Goal: Information Seeking & Learning: Learn about a topic

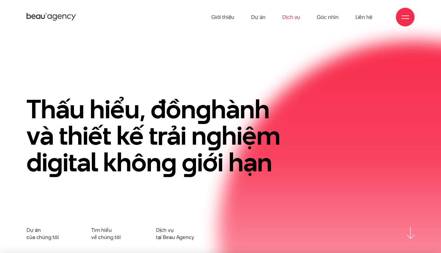
click at [298, 21] on link "Dịch vụ" at bounding box center [291, 17] width 18 height 34
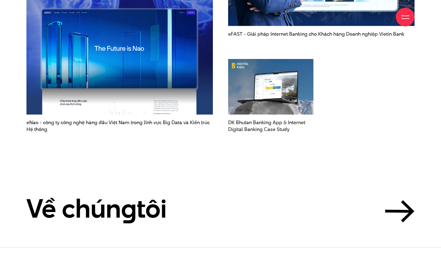
scroll to position [1723, 0]
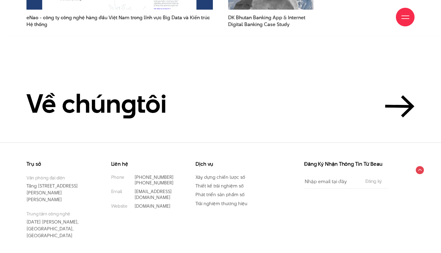
drag, startPoint x: 73, startPoint y: 179, endPoint x: 92, endPoint y: 189, distance: 21.0
click at [92, 189] on div "Trụ sở Văn phòng đại diện Tầng 5, 33 Giang Văn Minh, Kim Mã, Ba Đình, Hà Nội Tr…" at bounding box center [63, 201] width 75 height 78
click at [67, 181] on p "Văn phòng đại diện Tầng 5, 33 Giang Văn Minh, Kim Mã, Ba Đình, Hà Nội" at bounding box center [59, 189] width 66 height 28
drag, startPoint x: 54, startPoint y: 183, endPoint x: 71, endPoint y: 189, distance: 17.7
click at [71, 189] on p "Văn phòng đại diện Tầng 5, 33 Giang Văn Minh, Kim Mã, Ba Đình, Hà Nội" at bounding box center [59, 189] width 66 height 28
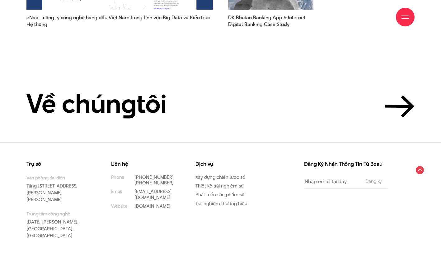
click at [146, 207] on div "Liên hệ Phone (+84) 97 531 9889 (+84) 86 929 1771 Email info@beau.vn Website be…" at bounding box center [148, 208] width 85 height 93
click at [216, 192] on link "Phát triển sản phẩm số" at bounding box center [219, 195] width 49 height 7
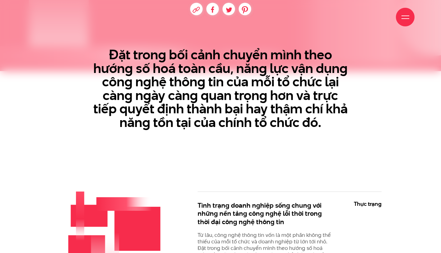
scroll to position [267, 0]
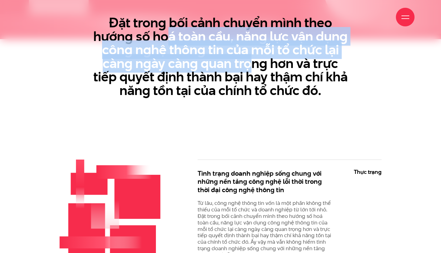
drag, startPoint x: 188, startPoint y: 44, endPoint x: 249, endPoint y: 60, distance: 62.6
click at [249, 60] on h3 "Đặt trong bối cảnh chuyển mình theo hướng số hoá toàn cầu, năng lực vận dụng cô…" at bounding box center [220, 56] width 255 height 81
click at [246, 63] on h3 "Đặt trong bối cảnh chuyển mình theo hướng số hoá toàn cầu, năng lực vận dụng cô…" at bounding box center [220, 56] width 255 height 81
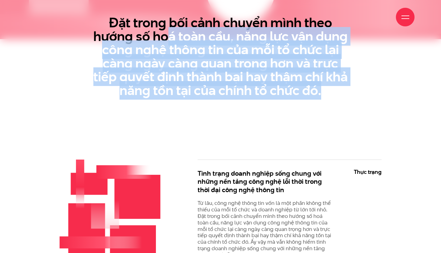
drag, startPoint x: 165, startPoint y: 44, endPoint x: 329, endPoint y: 101, distance: 173.4
click at [329, 101] on section "Đặt trong bối cảnh chuyển mình theo hướng số hoá toàn cầu, năng lực vận dụng cô…" at bounding box center [220, 39] width 441 height 179
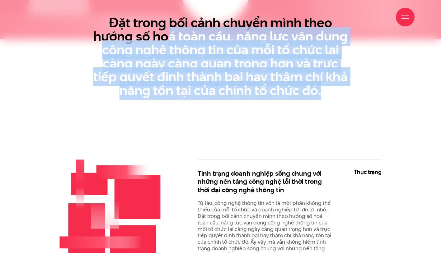
click at [308, 108] on section "Đặt trong bối cảnh chuyển mình theo hướng số hoá toàn cầu, năng lực vận dụng cô…" at bounding box center [220, 39] width 441 height 179
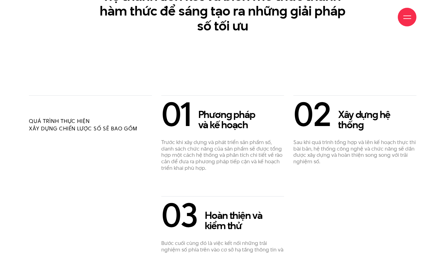
scroll to position [1284, 0]
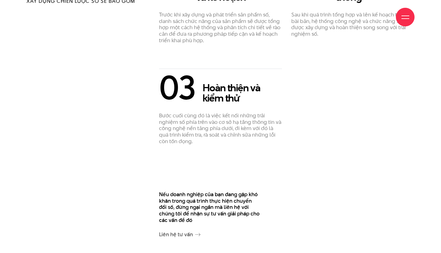
click at [410, 10] on div "Giới thiệu Dự án Dịch vụ Góc nhìn Liên hệ" at bounding box center [220, 17] width 388 height 34
click at [404, 17] on div at bounding box center [405, 17] width 8 height 8
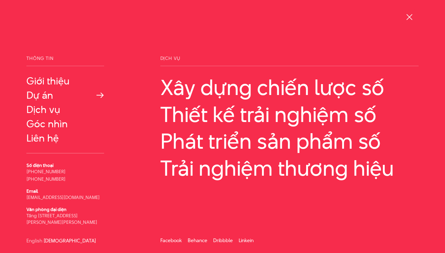
click at [42, 97] on link "Dự án" at bounding box center [65, 95] width 78 height 11
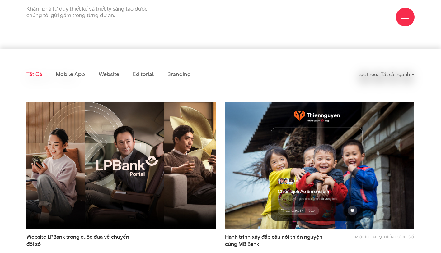
scroll to position [133, 0]
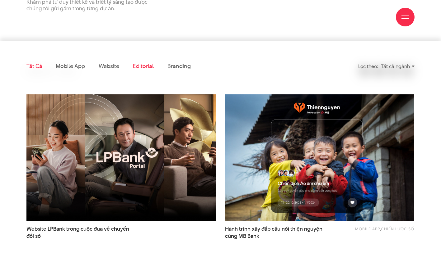
click at [141, 67] on link "Editorial" at bounding box center [143, 66] width 21 height 8
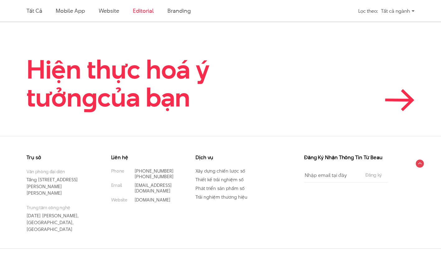
scroll to position [163, 0]
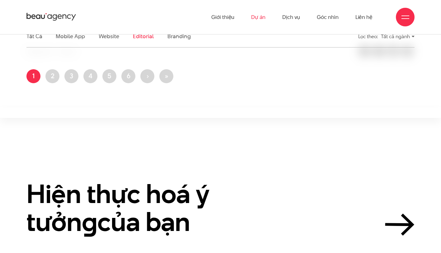
click at [61, 81] on ul "Trang hiện thời 1 Trang 2 Trang 3 Trang 4 Trang 5 Trang 6 Next page › Last page…" at bounding box center [220, 78] width 388 height 18
click at [53, 79] on link "Trang 2" at bounding box center [52, 76] width 14 height 14
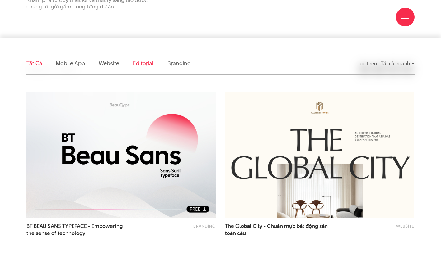
click at [135, 64] on link "Editorial" at bounding box center [143, 63] width 21 height 8
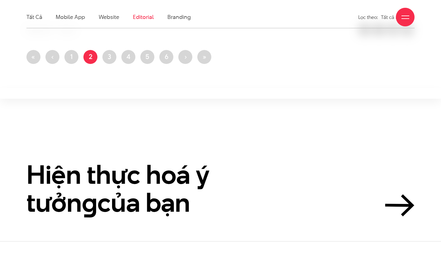
scroll to position [188, 0]
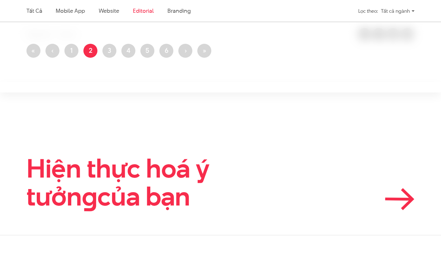
click at [399, 182] on link "Hiện thực hoá ý tưởn g của bạn" at bounding box center [220, 183] width 388 height 56
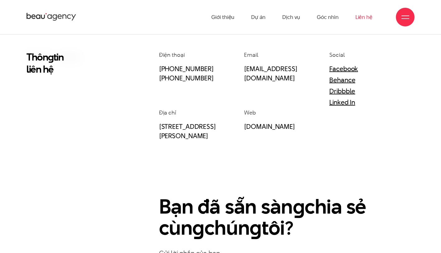
scroll to position [1, 0]
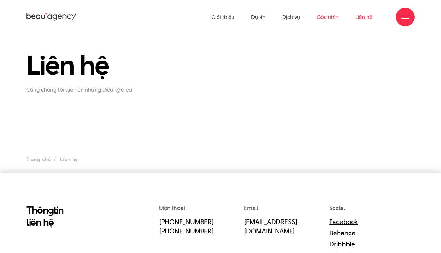
click at [331, 19] on link "Góc nhìn" at bounding box center [327, 17] width 21 height 34
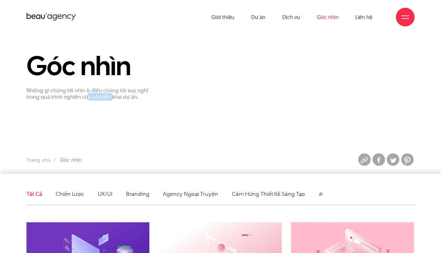
drag, startPoint x: 86, startPoint y: 96, endPoint x: 111, endPoint y: 99, distance: 25.1
click at [111, 99] on p "Những gì chúng tôi nhìn & điều chúng tôi suy nghĩ trong quá trình nghiên cứu và…" at bounding box center [87, 93] width 123 height 13
click at [92, 98] on p "Những gì chúng tôi nhìn & điều chúng tôi suy nghĩ trong quá trình nghiên cứu và…" at bounding box center [87, 93] width 123 height 13
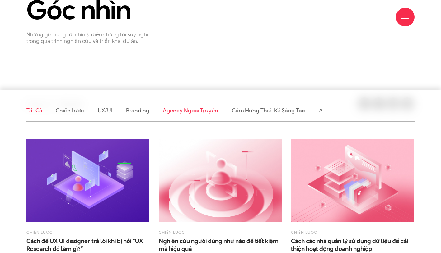
scroll to position [152, 0]
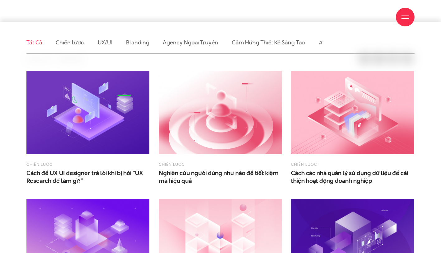
click at [204, 48] on li "Agency ngoại truyện" at bounding box center [190, 43] width 55 height 22
click at [201, 46] on link "Agency ngoại truyện" at bounding box center [190, 43] width 55 height 8
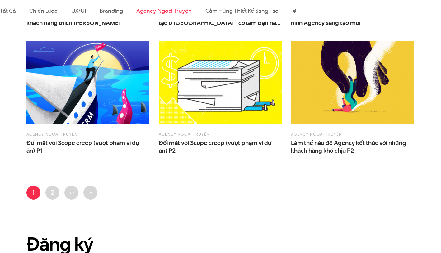
scroll to position [516, 0]
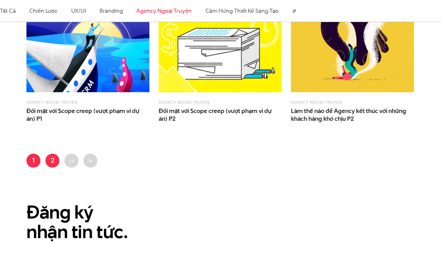
click at [49, 162] on link "Trang 2" at bounding box center [52, 161] width 14 height 14
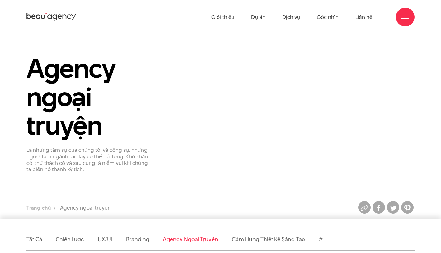
scroll to position [160, 0]
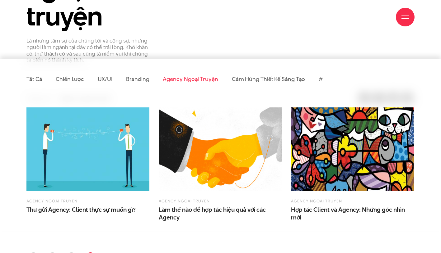
click at [315, 80] on ul "Tất cả Chiến lược UX/UI Branding Agency ngoại truyện Cảm hứng thiết kế sáng tạo…" at bounding box center [220, 79] width 388 height 22
click at [317, 80] on ul "Tất cả Chiến lược UX/UI Branding Agency ngoại truyện Cảm hứng thiết kế sáng tạo…" at bounding box center [220, 79] width 388 height 22
click at [318, 80] on link "#" at bounding box center [320, 79] width 4 height 8
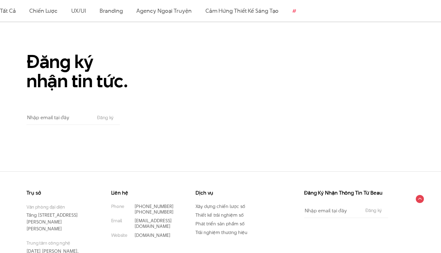
scroll to position [436, 0]
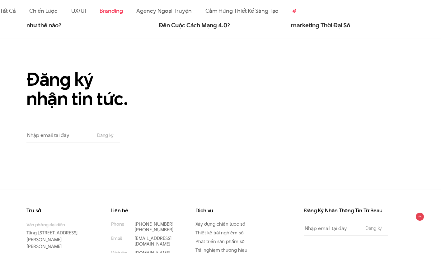
click at [107, 13] on link "Branding" at bounding box center [111, 11] width 23 height 8
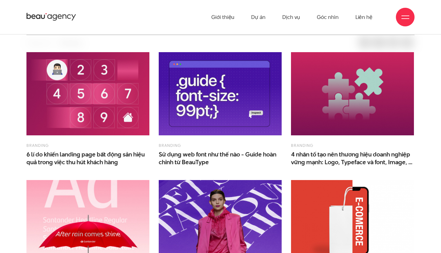
scroll to position [160, 0]
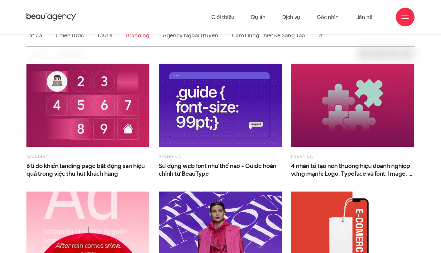
click at [203, 90] on img at bounding box center [220, 106] width 123 height 84
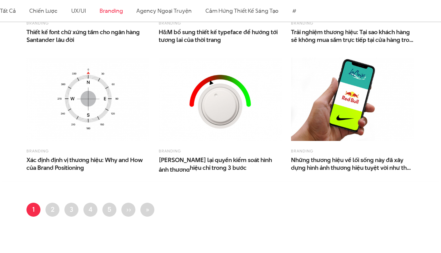
scroll to position [426, 0]
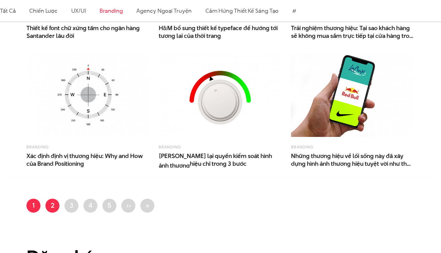
click at [53, 207] on link "Trang 2" at bounding box center [52, 206] width 14 height 14
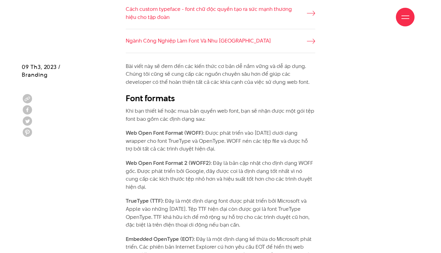
scroll to position [518, 0]
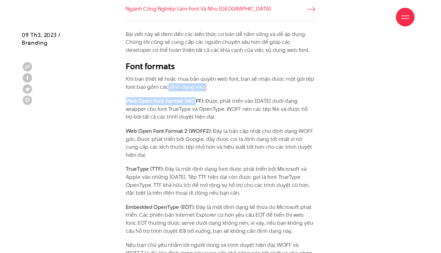
drag, startPoint x: 167, startPoint y: 85, endPoint x: 196, endPoint y: 101, distance: 33.7
click at [215, 110] on p "Web Open Font Format (WOFF) : Được phát triển vào năm 2009 dưới dạng wrapper ch…" at bounding box center [220, 109] width 189 height 24
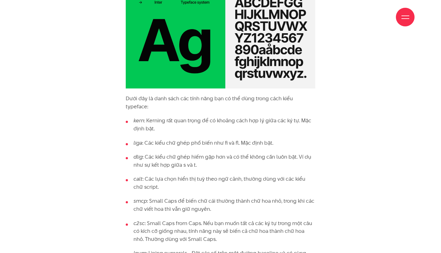
scroll to position [1878, 0]
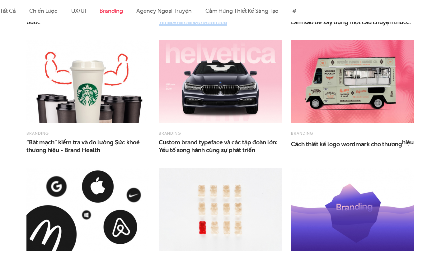
scroll to position [401, 0]
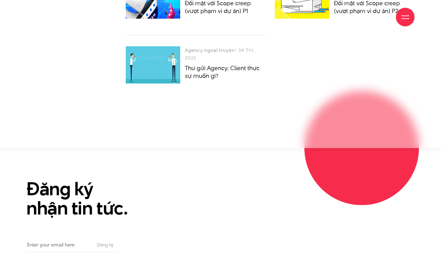
scroll to position [2467, 0]
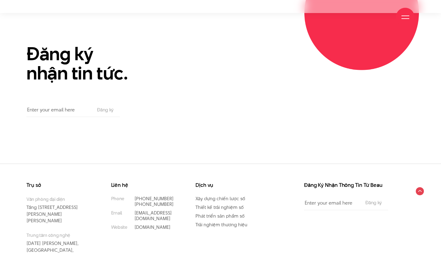
click at [405, 21] on div at bounding box center [405, 17] width 19 height 19
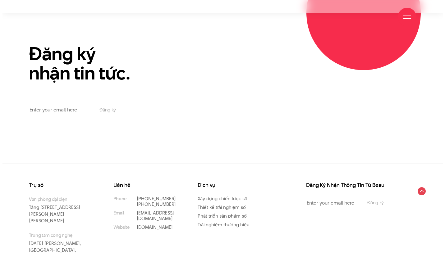
scroll to position [2455, 0]
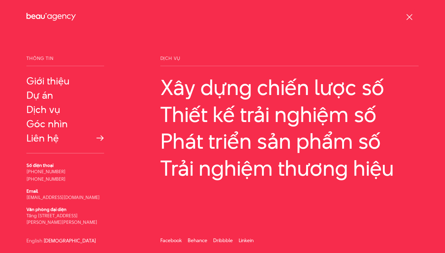
click at [54, 140] on link "Liên hệ" at bounding box center [65, 138] width 78 height 11
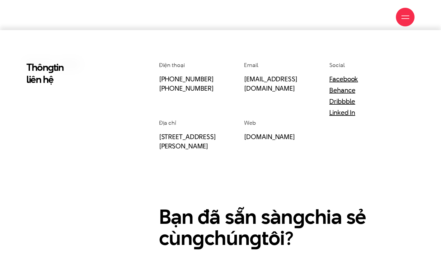
scroll to position [339, 0]
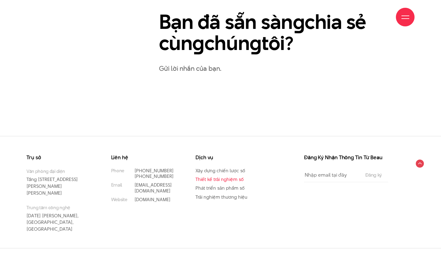
click at [228, 181] on link "Thiết kế trải nghiệm số" at bounding box center [219, 179] width 48 height 7
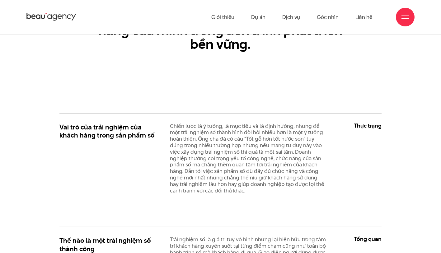
scroll to position [118, 0]
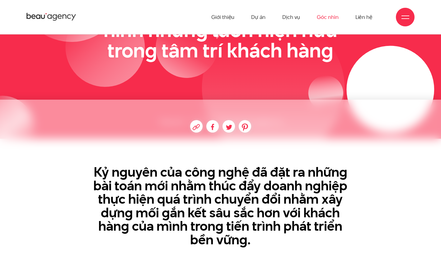
click at [324, 20] on link "Góc nhìn" at bounding box center [327, 17] width 21 height 34
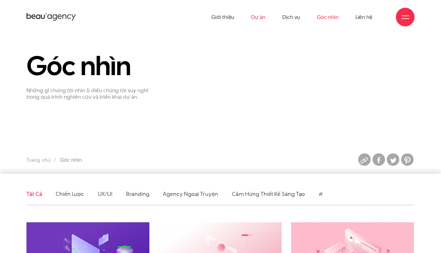
click at [264, 15] on link "Dự án" at bounding box center [258, 17] width 14 height 34
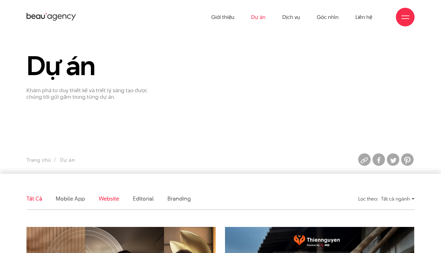
click at [102, 200] on link "Website" at bounding box center [109, 199] width 21 height 8
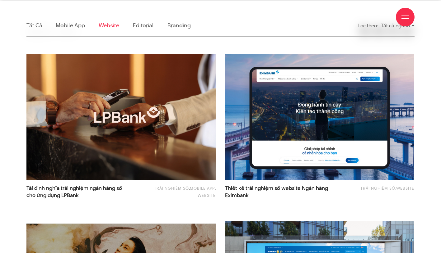
scroll to position [188, 0]
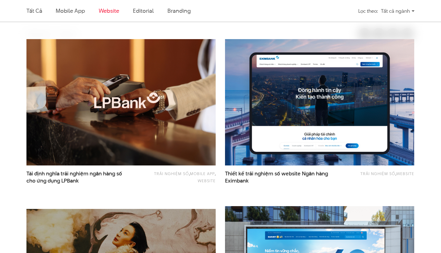
click at [180, 15] on li "Branding" at bounding box center [178, 11] width 23 height 22
click at [181, 10] on link "Branding" at bounding box center [178, 11] width 23 height 8
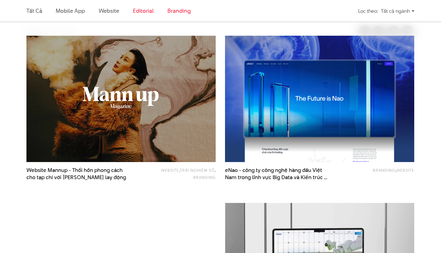
click at [139, 12] on link "Editorial" at bounding box center [143, 11] width 21 height 8
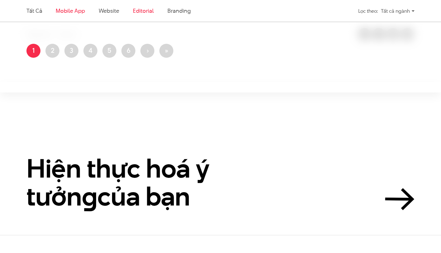
click at [70, 7] on link "Mobile app" at bounding box center [70, 11] width 29 height 8
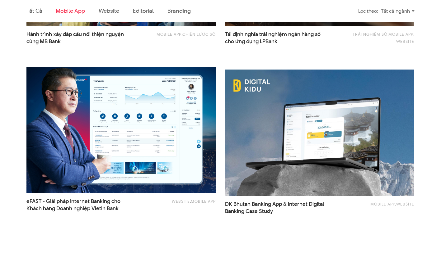
scroll to position [400, 0]
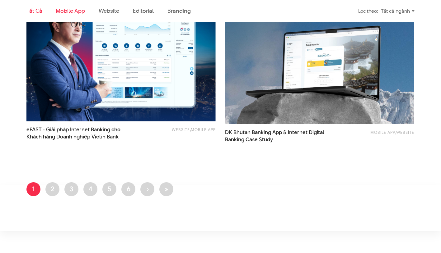
click at [39, 11] on link "Tất cả" at bounding box center [34, 11] width 16 height 8
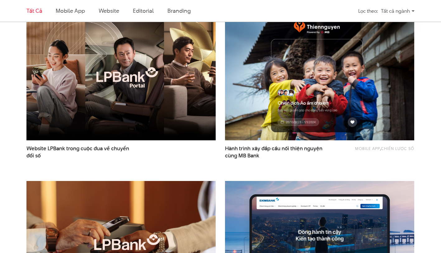
scroll to position [188, 0]
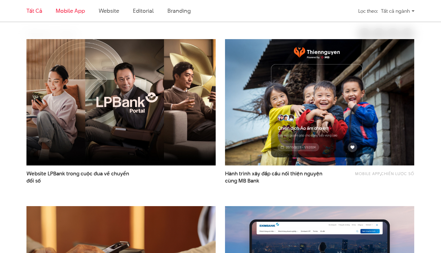
click at [58, 12] on link "Mobile app" at bounding box center [70, 11] width 29 height 8
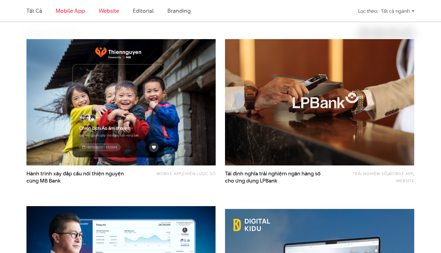
click at [105, 10] on link "Website" at bounding box center [109, 11] width 21 height 8
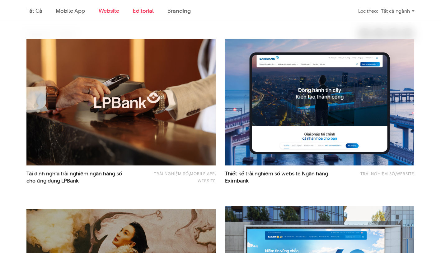
click at [146, 12] on link "Editorial" at bounding box center [143, 11] width 21 height 8
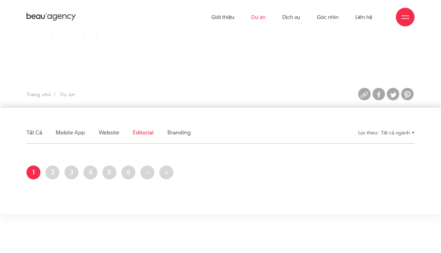
scroll to position [2, 0]
